Goal: Task Accomplishment & Management: Use online tool/utility

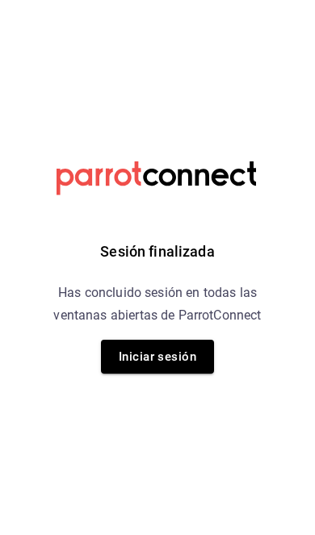
click at [178, 359] on button "Iniciar sesión" at bounding box center [157, 357] width 113 height 34
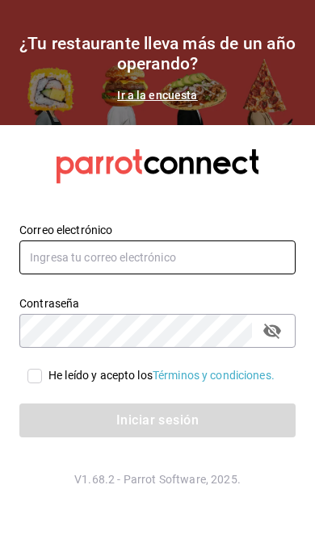
click at [233, 274] on input "text" at bounding box center [157, 257] width 276 height 34
type input "[EMAIL_ADDRESS][DOMAIN_NAME]"
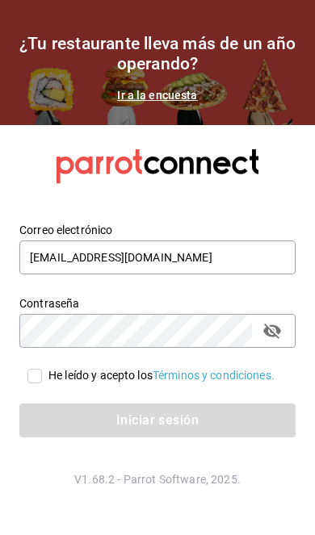
click at [31, 383] on input "He leído y acepto los Términos y condiciones." at bounding box center [34, 376] width 15 height 15
checkbox input "true"
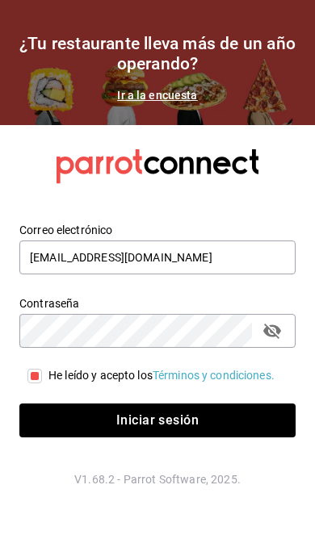
click at [182, 437] on button "Iniciar sesión" at bounding box center [157, 420] width 276 height 34
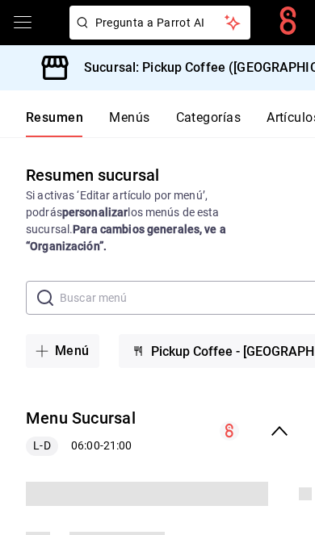
click at [286, 69] on h3 "Sucursal: Pickup Coffee ([GEOGRAPHIC_DATA])" at bounding box center [218, 67] width 294 height 19
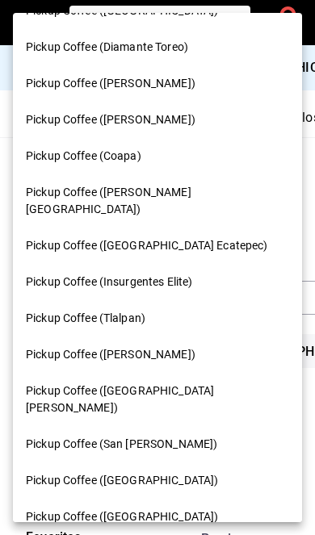
scroll to position [146, 0]
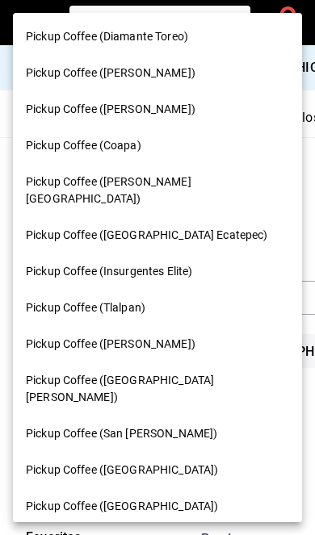
click at [177, 299] on div "Pickup Coffee (Tlalpan)" at bounding box center [157, 307] width 263 height 17
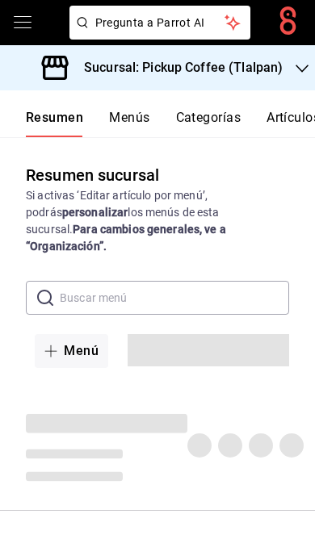
scroll to position [44, 0]
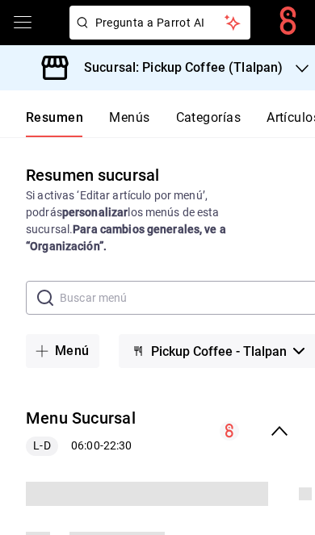
click at [281, 421] on icon "collapse-menu-row" at bounding box center [278, 430] width 19 height 19
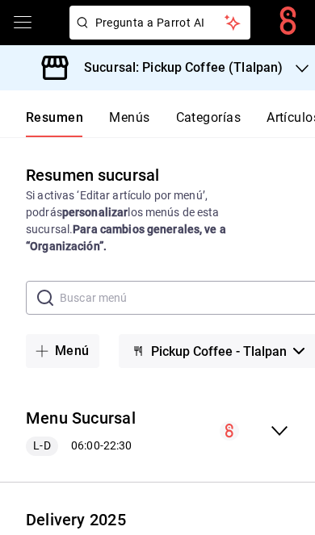
click at [282, 534] on icon "collapse-menu-row" at bounding box center [278, 545] width 19 height 19
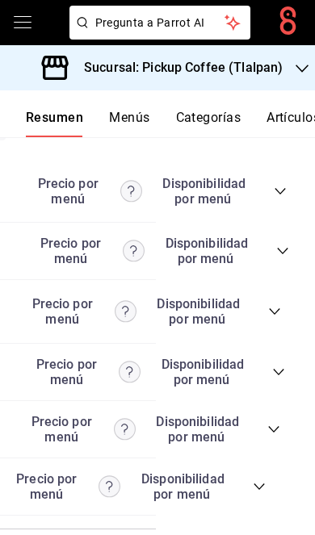
scroll to position [0, 177]
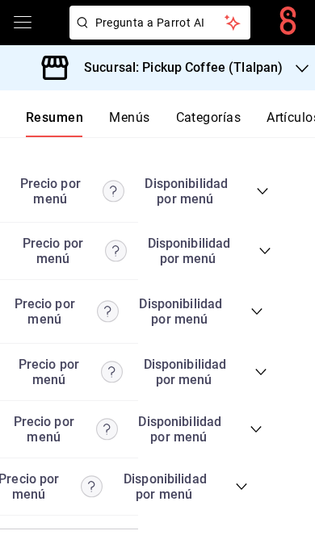
click at [242, 482] on icon "collapse-category-row" at bounding box center [241, 486] width 13 height 13
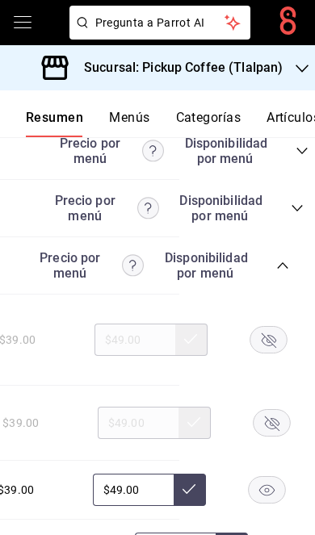
scroll to position [0, 158]
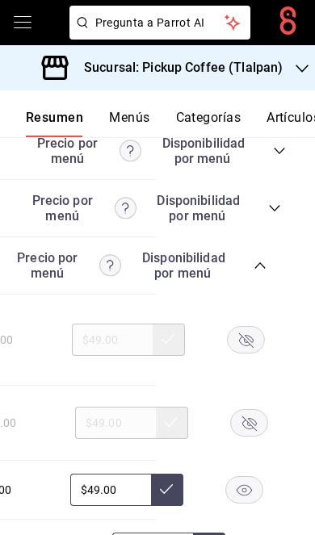
click at [244, 343] on rect "button" at bounding box center [246, 340] width 37 height 27
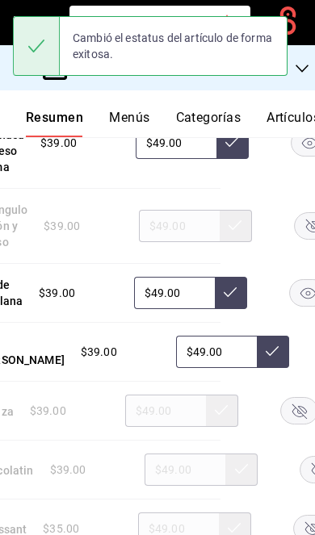
scroll to position [0, 140]
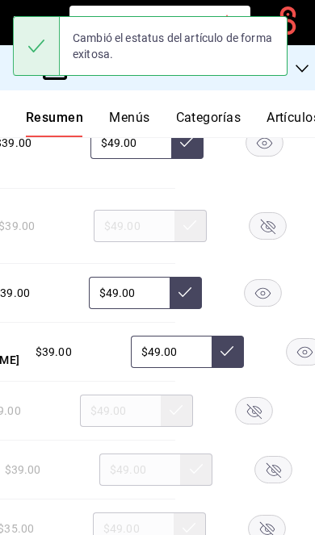
click at [265, 290] on rect "button" at bounding box center [262, 293] width 37 height 27
click at [249, 406] on rect "button" at bounding box center [253, 411] width 37 height 27
click at [280, 458] on rect "button" at bounding box center [273, 470] width 37 height 27
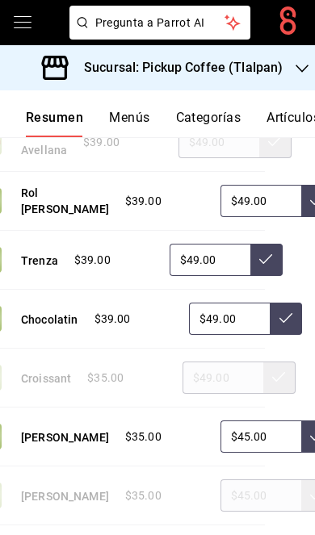
scroll to position [0, 103]
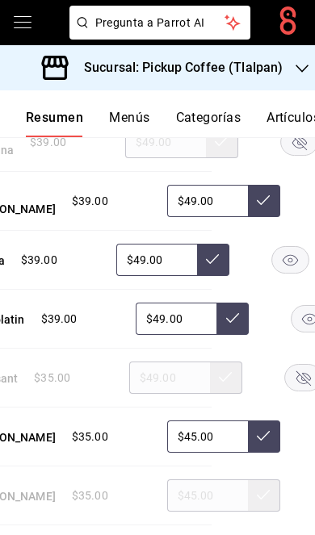
click at [302, 316] on rect "button" at bounding box center [309, 319] width 37 height 27
click at [296, 373] on rect "button" at bounding box center [303, 378] width 37 height 27
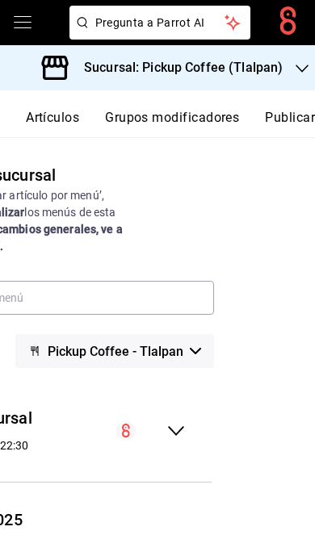
scroll to position [0, 244]
click at [294, 119] on button "Publicar" at bounding box center [290, 123] width 50 height 27
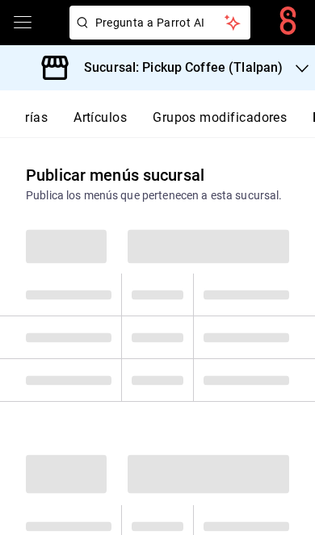
scroll to position [0, 244]
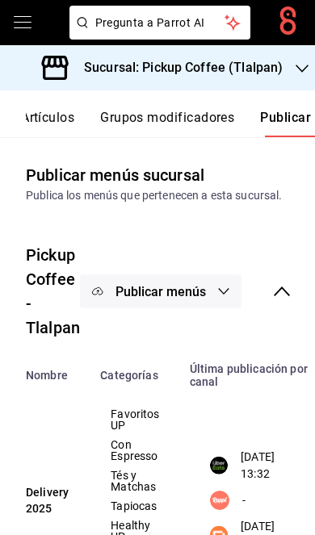
click at [196, 287] on span "Publicar menús" at bounding box center [160, 291] width 90 height 15
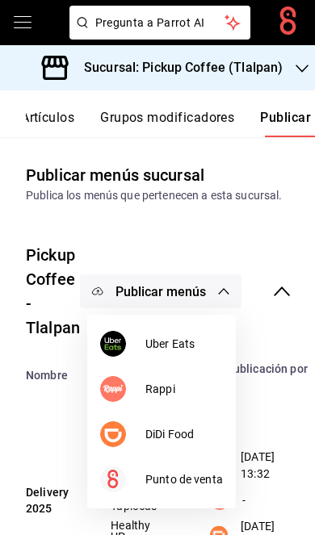
click at [186, 430] on span "DiDi Food" at bounding box center [183, 434] width 77 height 17
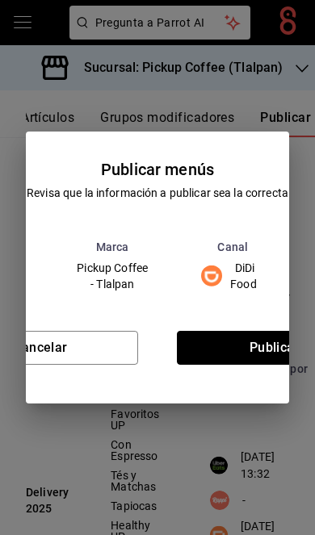
click at [253, 361] on button "Publicar" at bounding box center [274, 348] width 195 height 34
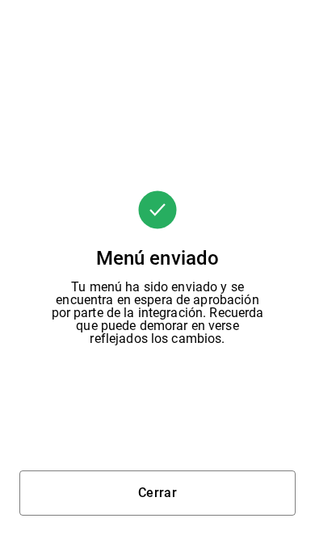
click at [239, 505] on button "Cerrar" at bounding box center [157, 492] width 276 height 45
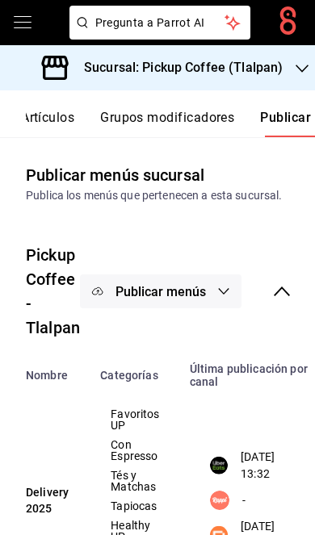
click at [215, 295] on button "Publicar menús" at bounding box center [160, 291] width 161 height 34
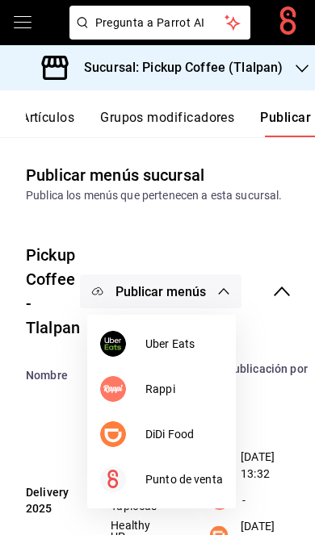
click at [210, 338] on span "Uber Eats" at bounding box center [183, 344] width 77 height 17
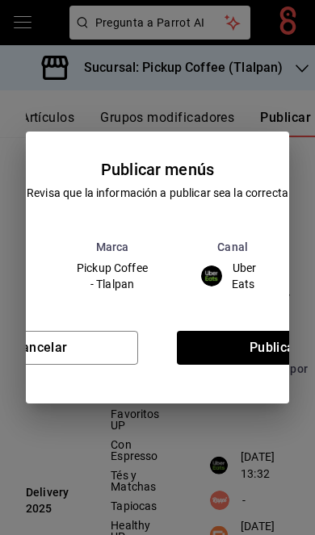
click at [260, 353] on button "Publicar" at bounding box center [274, 348] width 195 height 34
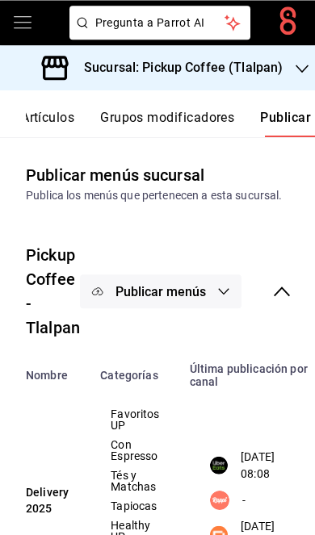
scroll to position [60, 0]
click at [287, 79] on div "Sucursal: Pickup Coffee (Tlalpan)" at bounding box center [164, 67] width 302 height 45
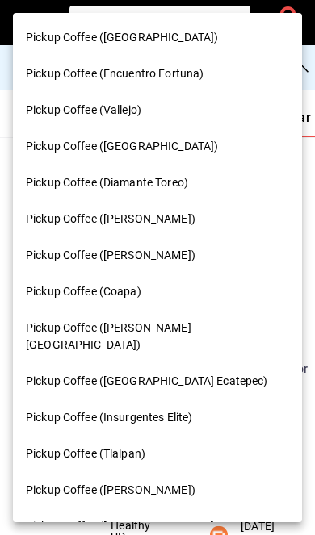
click at [206, 47] on div "Pickup Coffee (Montevideo)" at bounding box center [157, 37] width 289 height 36
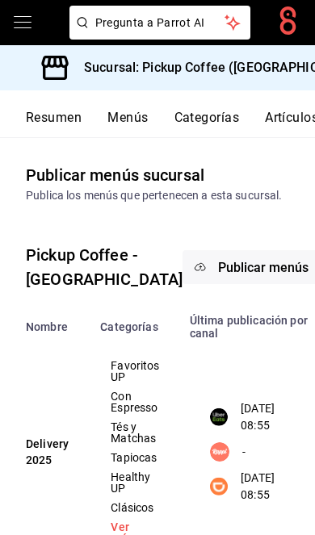
scroll to position [0, 0]
click at [51, 115] on button "Resumen" at bounding box center [54, 123] width 56 height 27
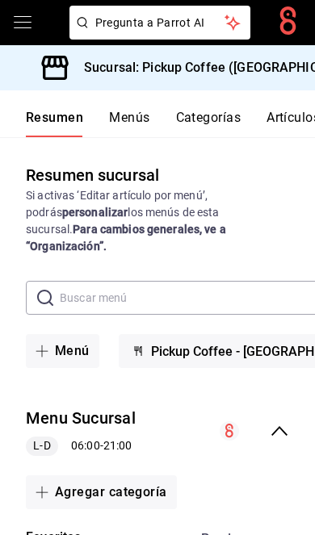
click at [281, 399] on div "Menu Sucursal L-D 06:00 - 21:00" at bounding box center [157, 431] width 315 height 75
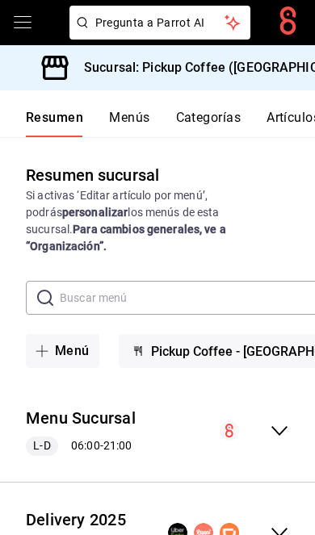
click at [278, 528] on icon "collapse-menu-row" at bounding box center [279, 533] width 16 height 10
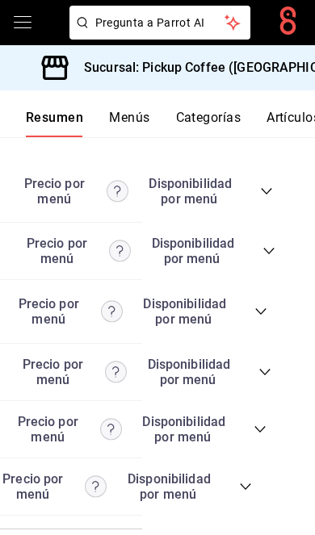
scroll to position [0, 173]
click at [245, 493] on span "collapse-category-row" at bounding box center [245, 486] width 13 height 13
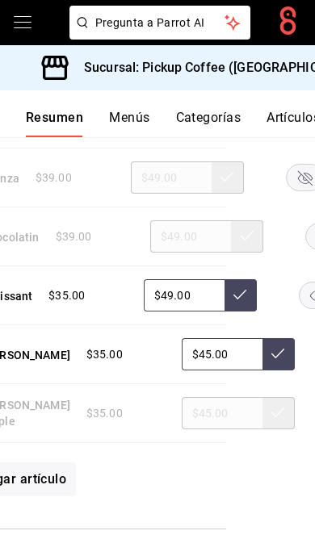
scroll to position [0, 164]
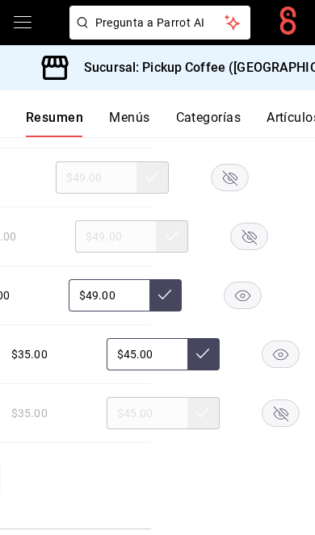
click at [261, 368] on rect "button" at bounding box center [279, 354] width 37 height 27
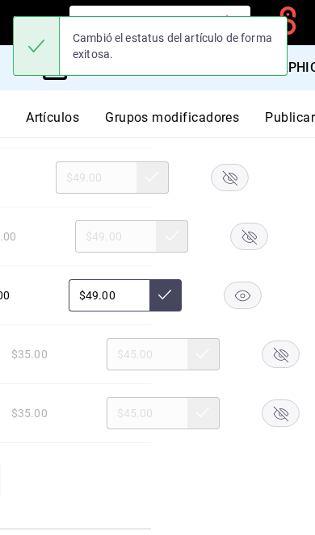
scroll to position [0, 244]
click at [286, 124] on button "Publicar" at bounding box center [290, 123] width 50 height 27
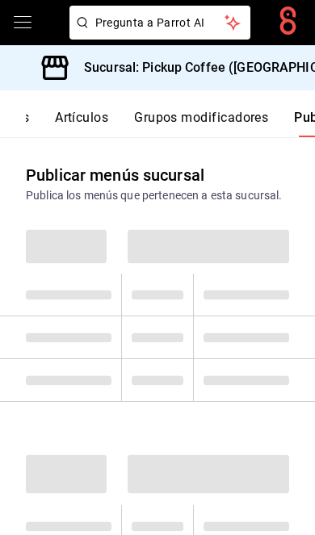
scroll to position [0, 244]
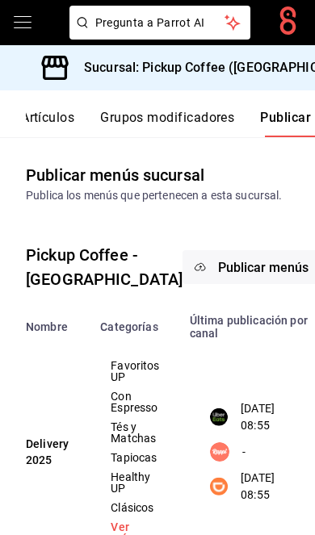
click at [228, 275] on span "Publicar menús" at bounding box center [263, 267] width 90 height 15
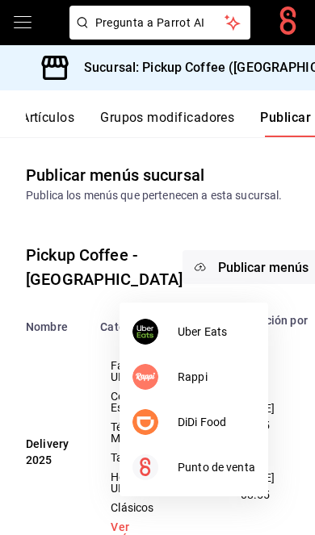
click at [219, 415] on span "DiDi Food" at bounding box center [216, 422] width 77 height 17
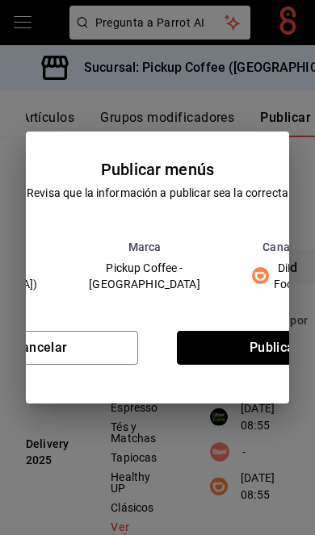
click at [257, 346] on button "Publicar" at bounding box center [274, 348] width 195 height 34
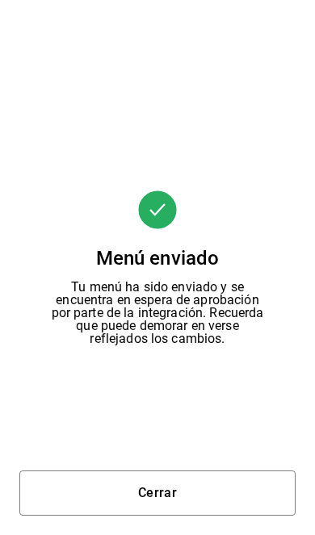
click at [197, 491] on button "Cerrar" at bounding box center [157, 492] width 276 height 45
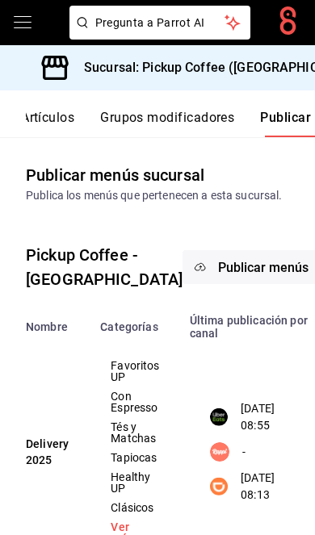
click at [229, 275] on span "Publicar menús" at bounding box center [263, 267] width 90 height 15
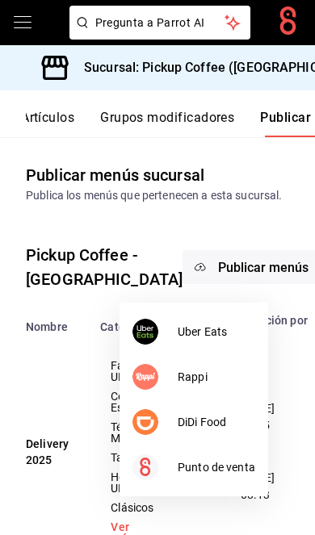
click at [234, 336] on span "Uber Eats" at bounding box center [216, 332] width 77 height 17
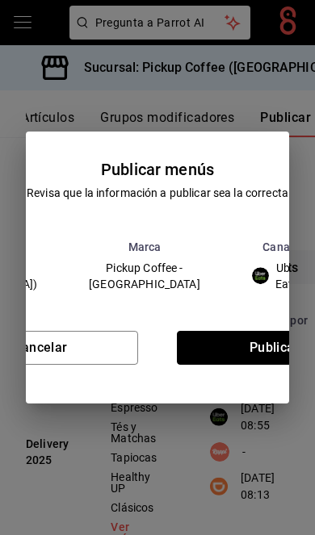
click at [264, 359] on button "Publicar" at bounding box center [274, 348] width 195 height 34
